Goal: Information Seeking & Learning: Stay updated

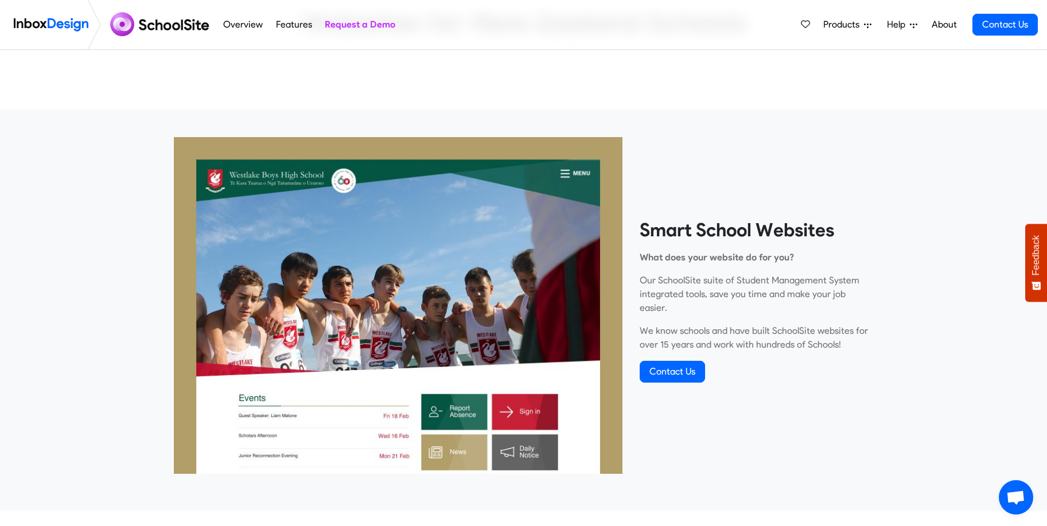
scroll to position [214, 0]
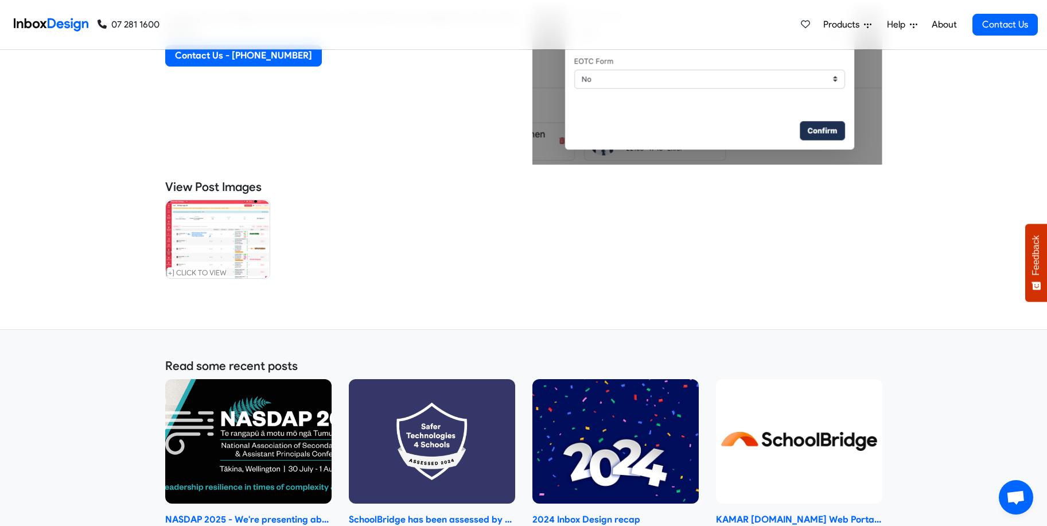
scroll to position [761, 0]
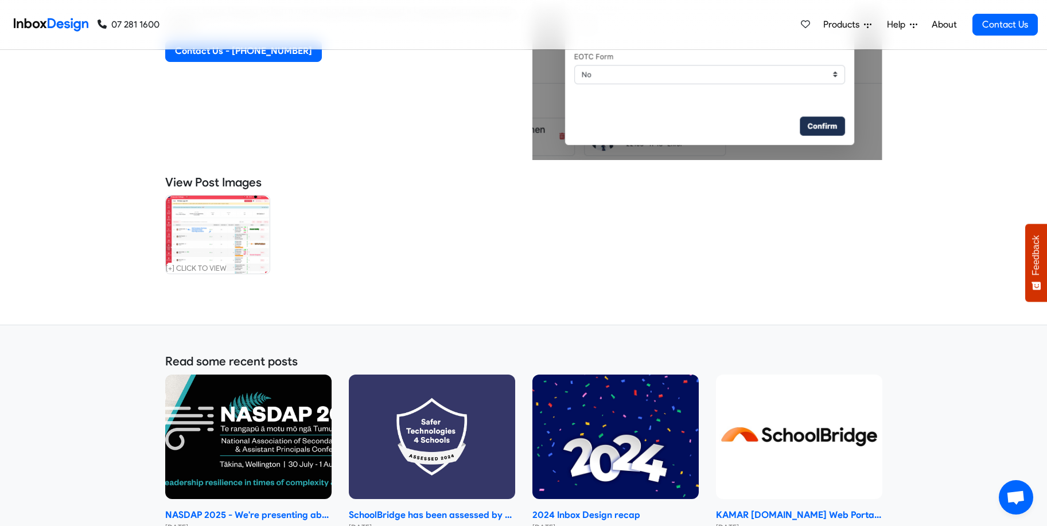
click at [193, 226] on img at bounding box center [218, 235] width 104 height 78
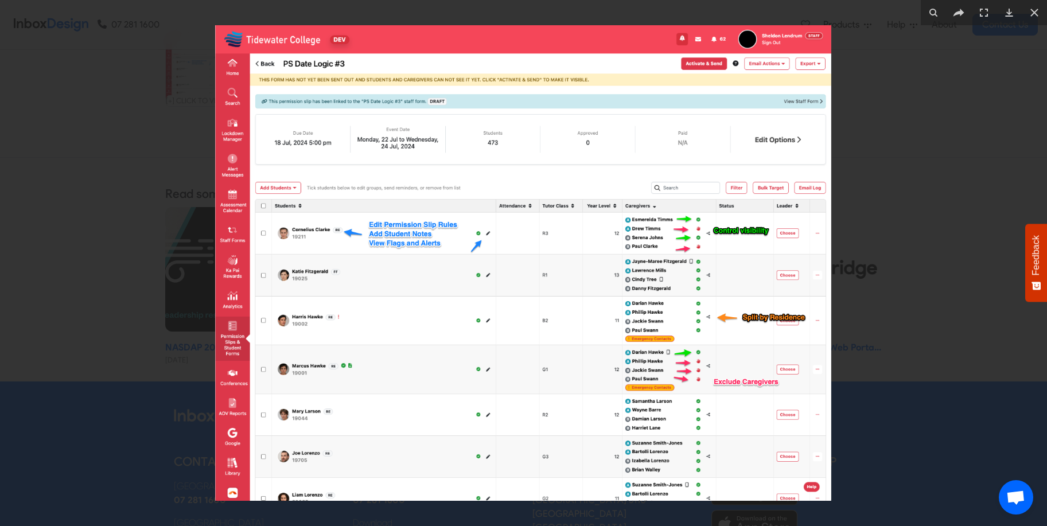
scroll to position [927, 0]
click at [1036, 13] on icon at bounding box center [1035, 13] width 14 height 14
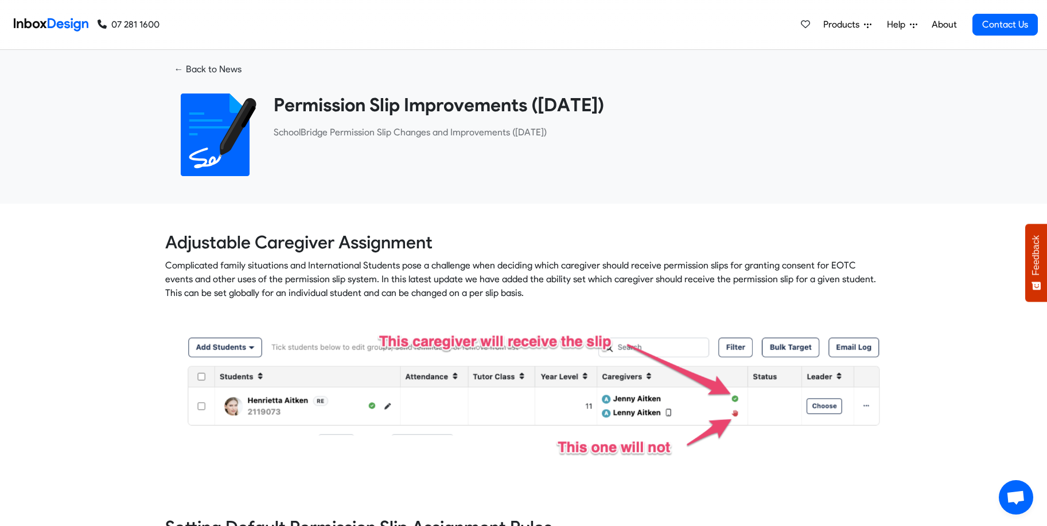
click at [281, 108] on heading "Permission Slip Improvements ([DATE])" at bounding box center [574, 105] width 600 height 23
click at [193, 71] on link "← Back to News" at bounding box center [207, 69] width 85 height 21
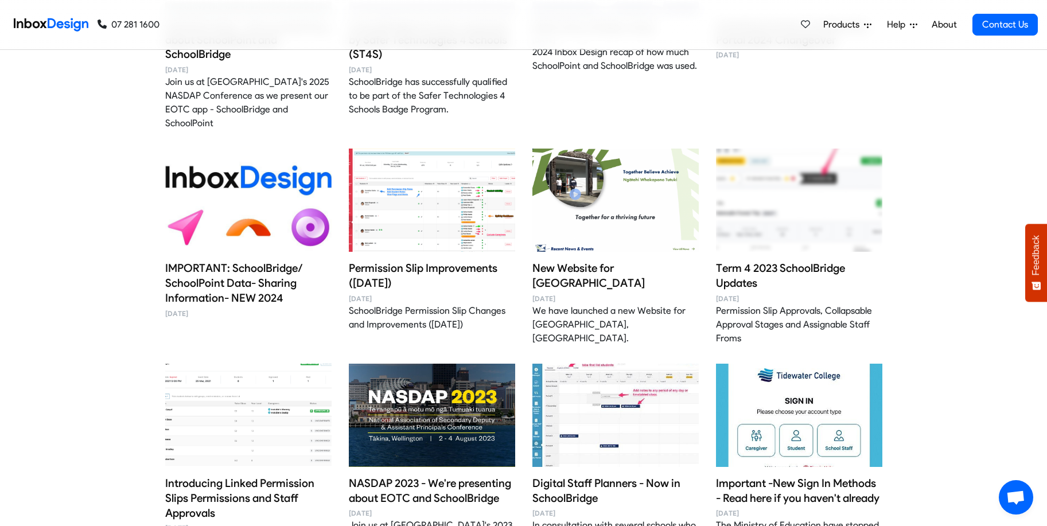
click at [822, 177] on img at bounding box center [799, 200] width 166 height 138
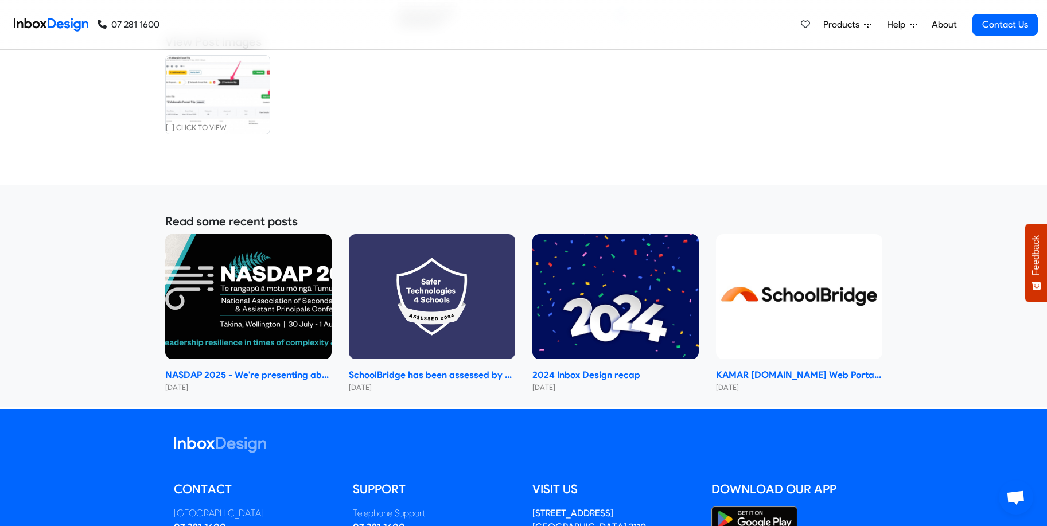
scroll to position [1886, 0]
